Goal: Transaction & Acquisition: Purchase product/service

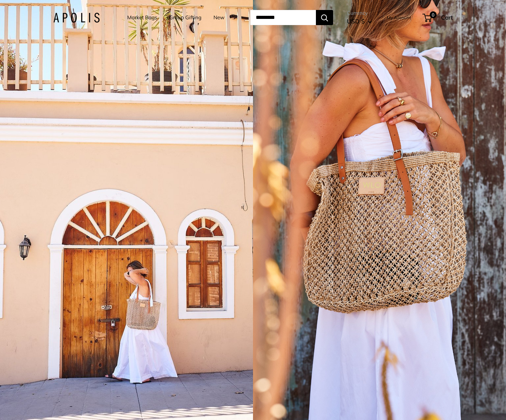
click at [134, 19] on link "Market Bags" at bounding box center [142, 18] width 30 height 10
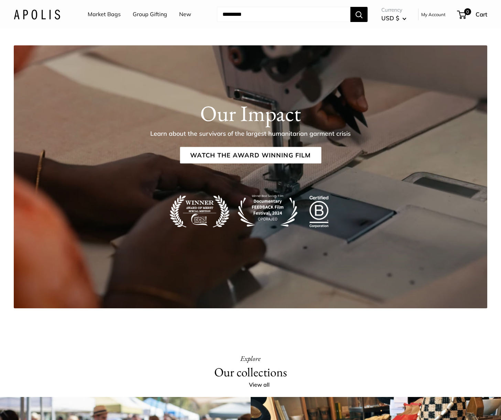
scroll to position [1650, 0]
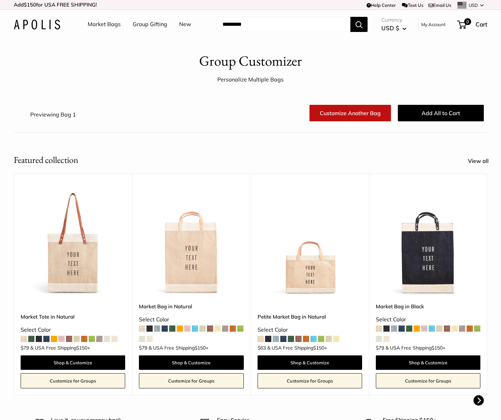
click at [158, 328] on span at bounding box center [157, 329] width 6 height 6
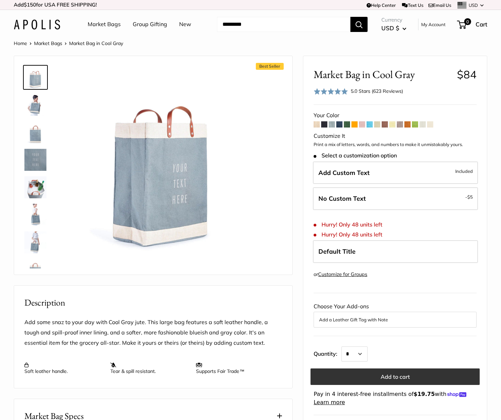
click at [363, 375] on button "Add to cart" at bounding box center [394, 377] width 169 height 17
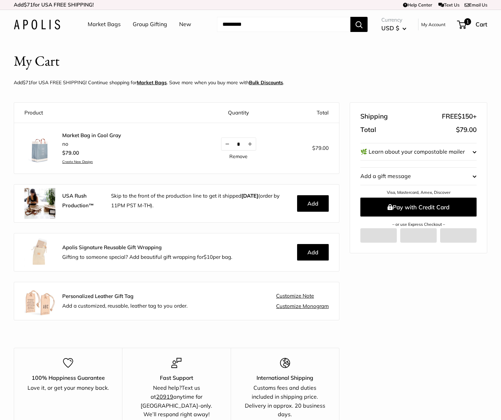
scroll to position [8, 0]
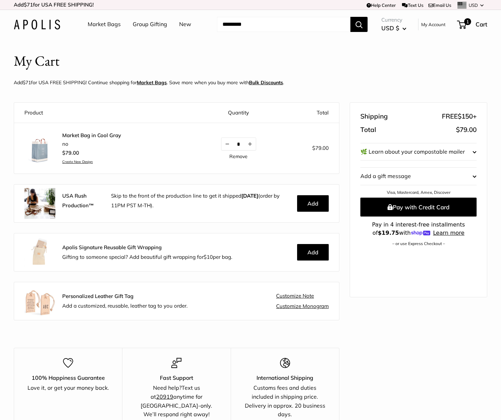
click at [295, 306] on link "Customize Monogram" at bounding box center [302, 306] width 53 height 6
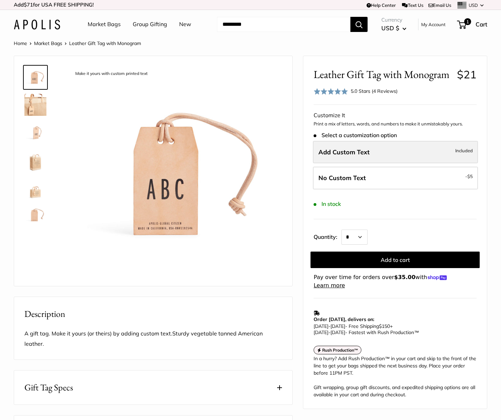
click at [356, 151] on span "Add Custom Text" at bounding box center [343, 152] width 51 height 8
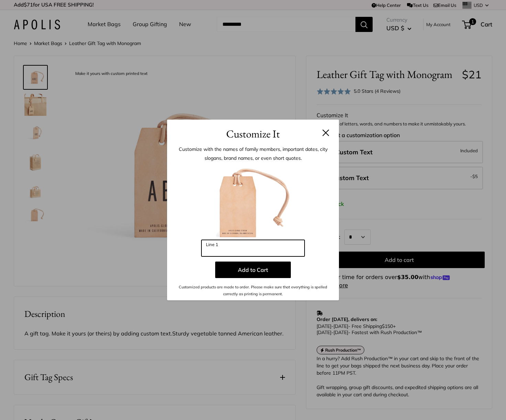
click at [251, 250] on input "Line 1" at bounding box center [252, 248] width 103 height 17
type input "***"
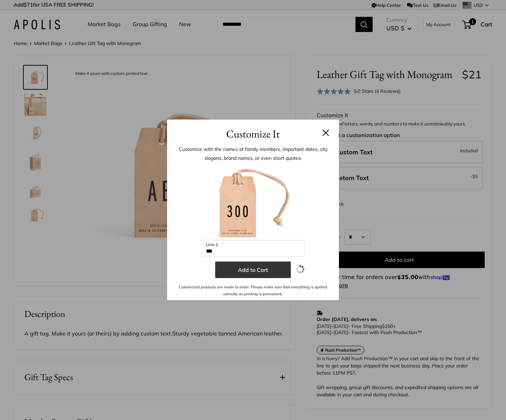
click at [268, 269] on button "Add to Cart" at bounding box center [253, 270] width 76 height 17
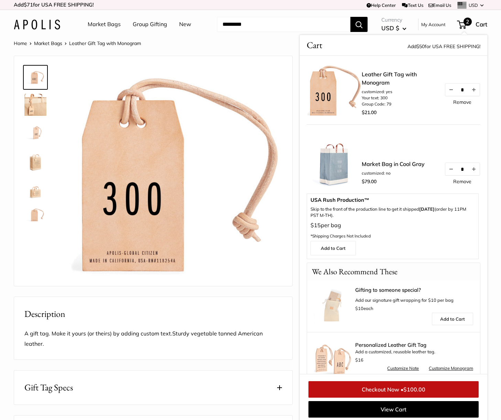
click at [399, 164] on link "Market Bag in Cool Gray" at bounding box center [393, 164] width 63 height 8
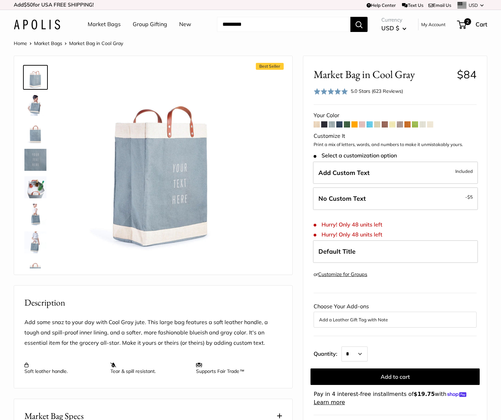
click at [35, 131] on img at bounding box center [35, 132] width 22 height 22
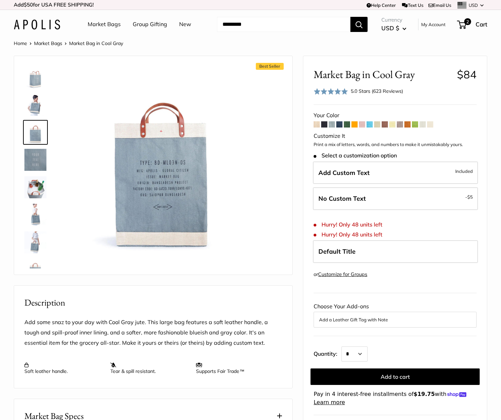
click at [34, 114] on img at bounding box center [35, 105] width 22 height 22
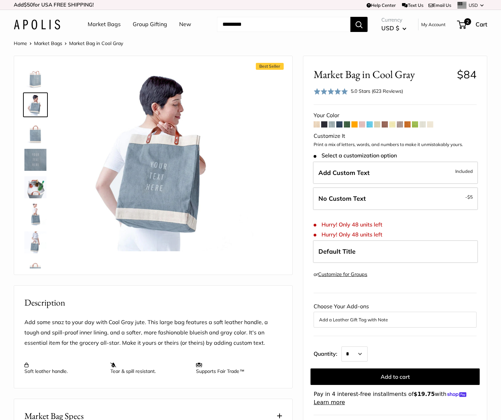
click at [40, 215] on img at bounding box center [35, 215] width 22 height 22
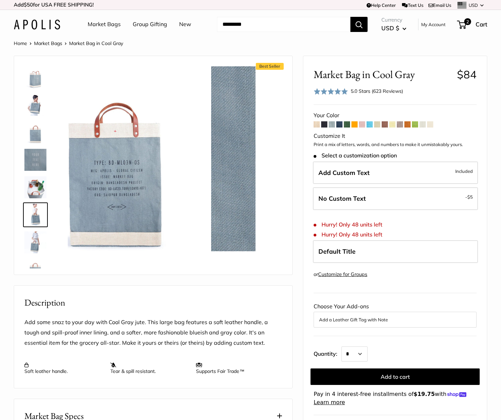
scroll to position [49, 0]
